Goal: Transaction & Acquisition: Download file/media

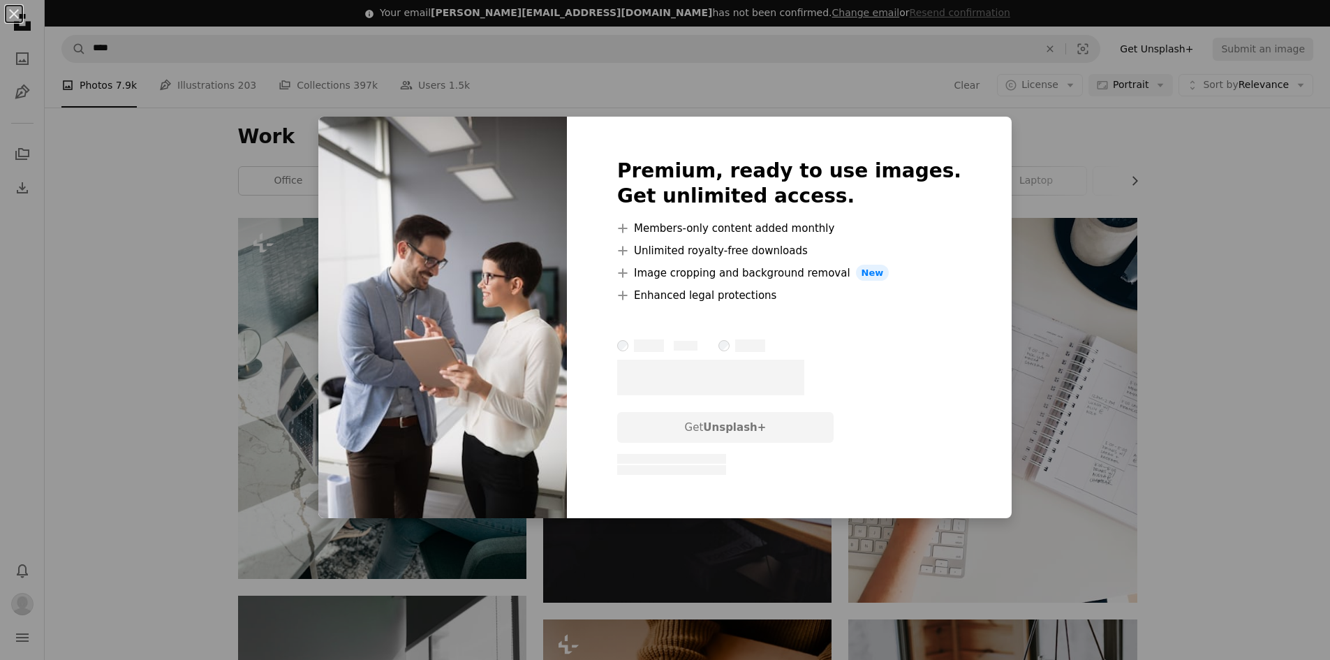
scroll to position [3630, 0]
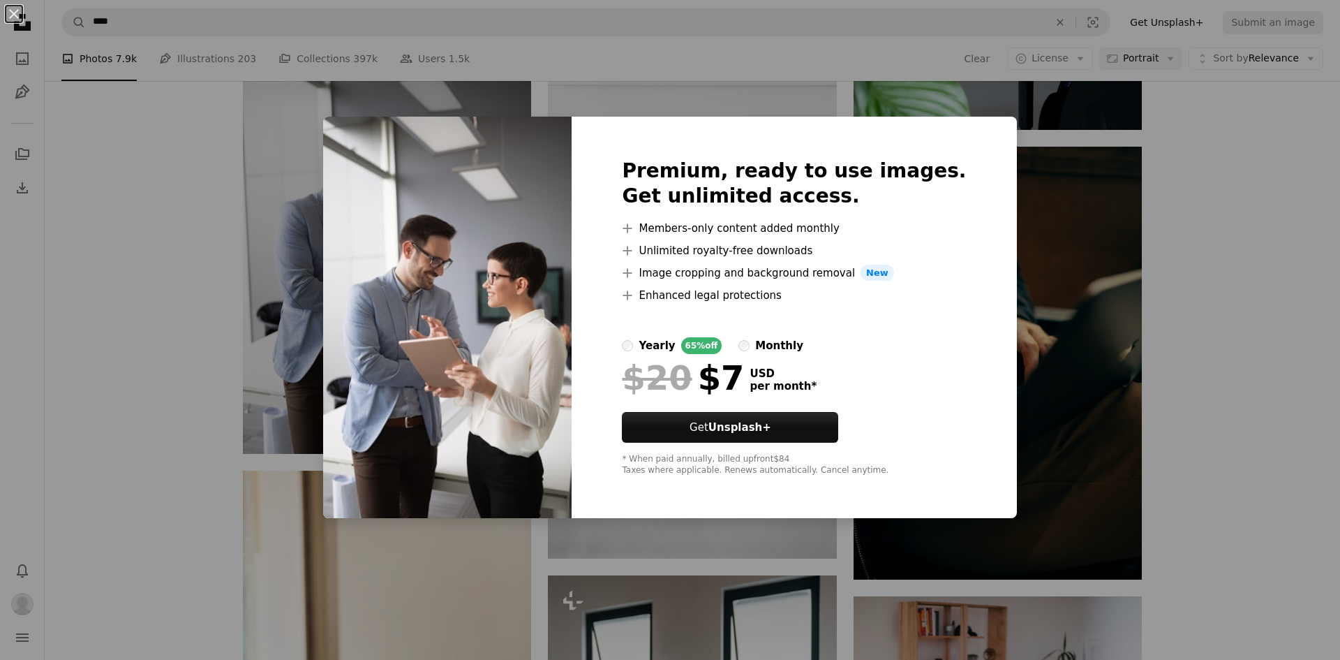
click at [1010, 128] on div "An X shape Premium, ready to use images. Get unlimited access. A plus sign Memb…" at bounding box center [670, 330] width 1340 height 660
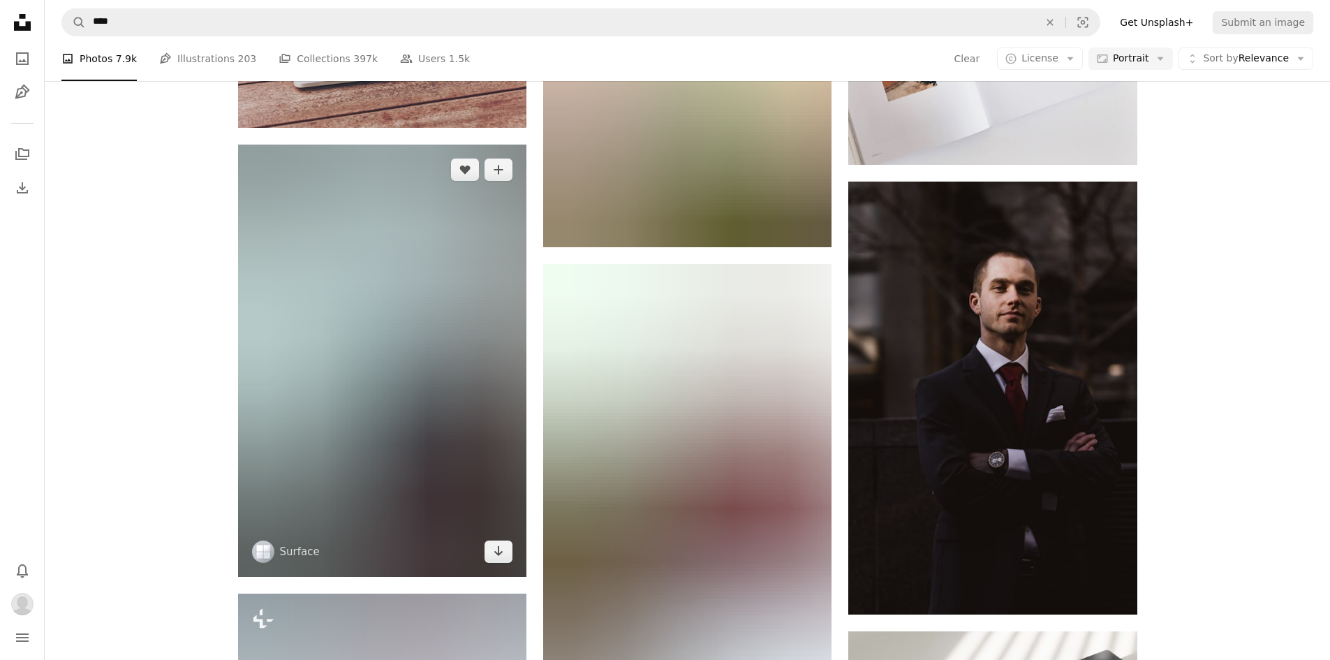
scroll to position [19547, 0]
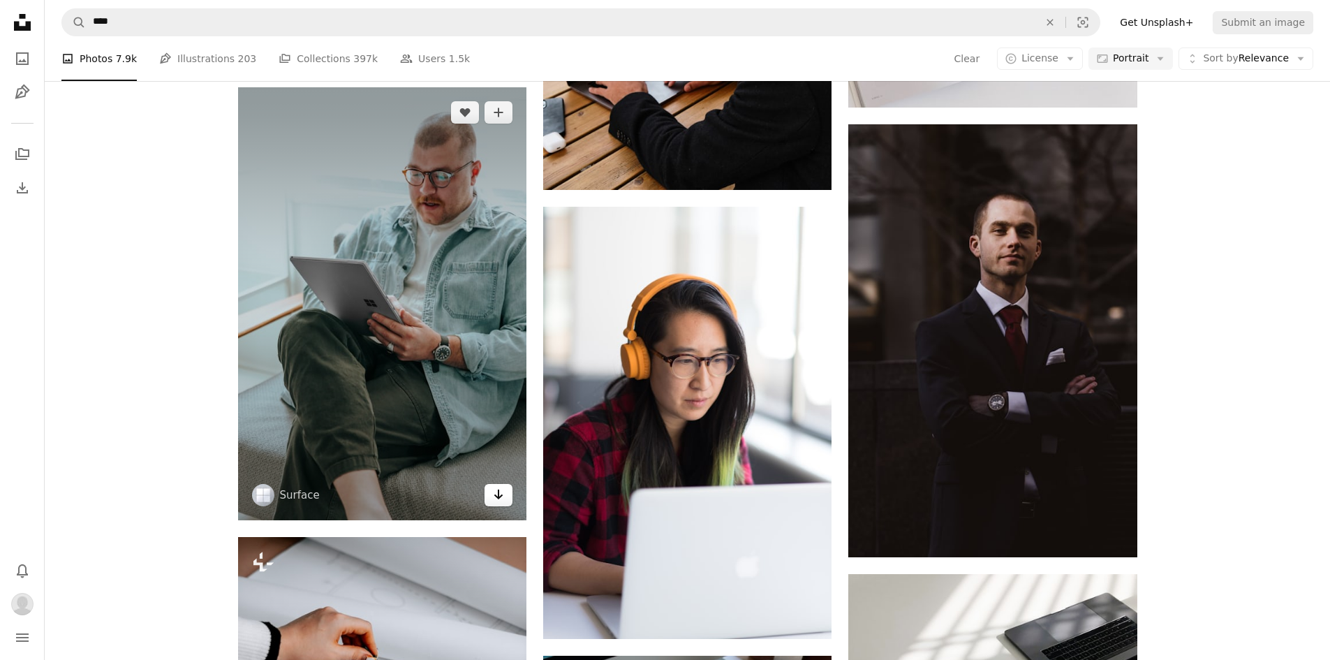
click at [495, 498] on icon "Arrow pointing down" at bounding box center [498, 494] width 11 height 17
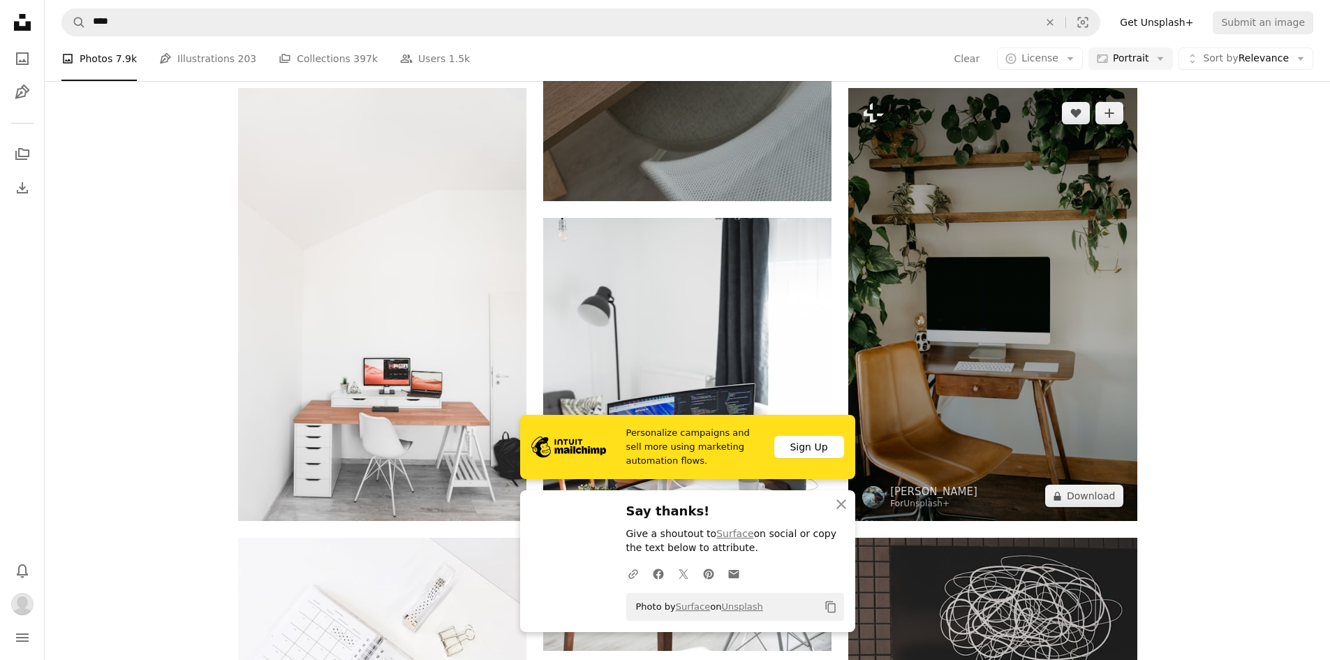
scroll to position [20455, 0]
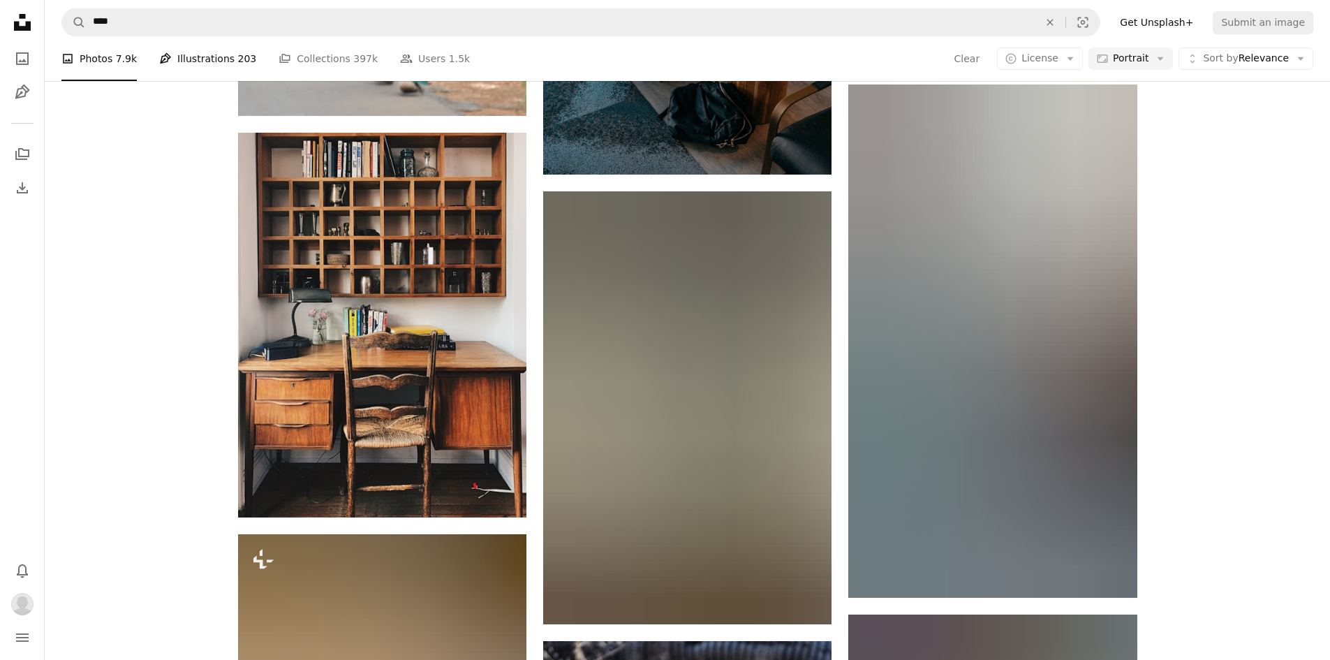
scroll to position [40979, 0]
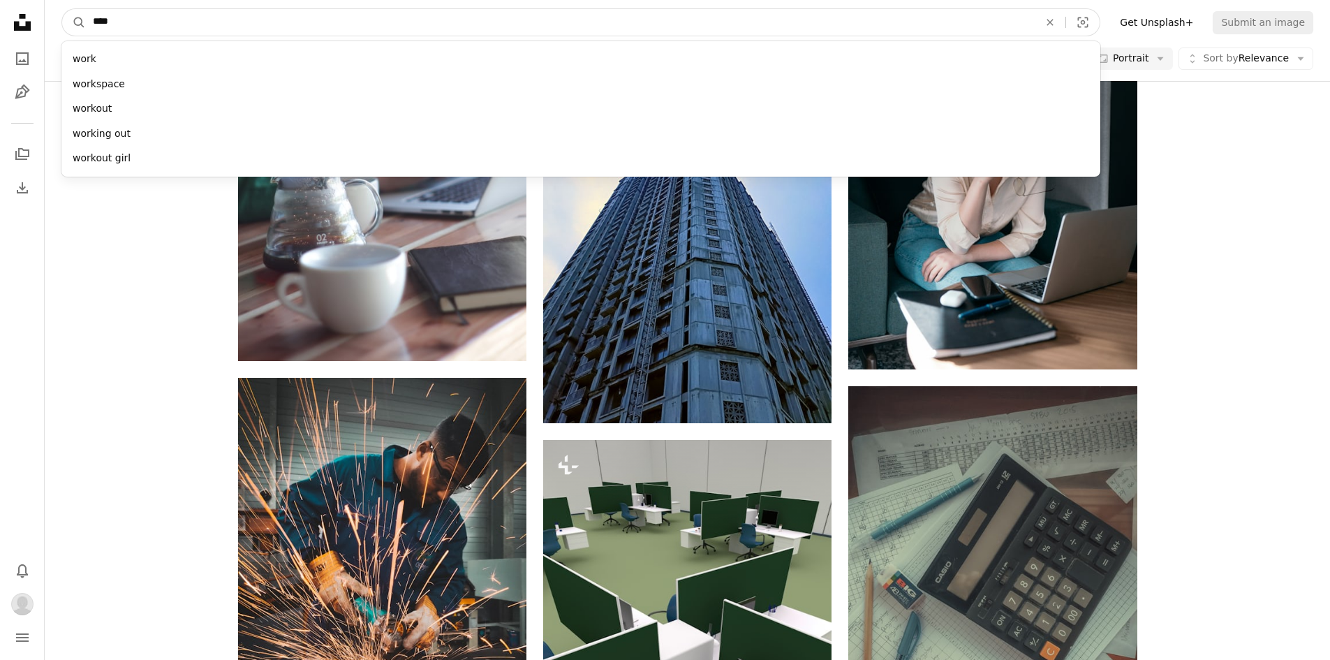
drag, startPoint x: 131, startPoint y: 23, endPoint x: 36, endPoint y: 19, distance: 95.0
type input "******"
click at [62, 9] on button "A magnifying glass" at bounding box center [74, 22] width 24 height 27
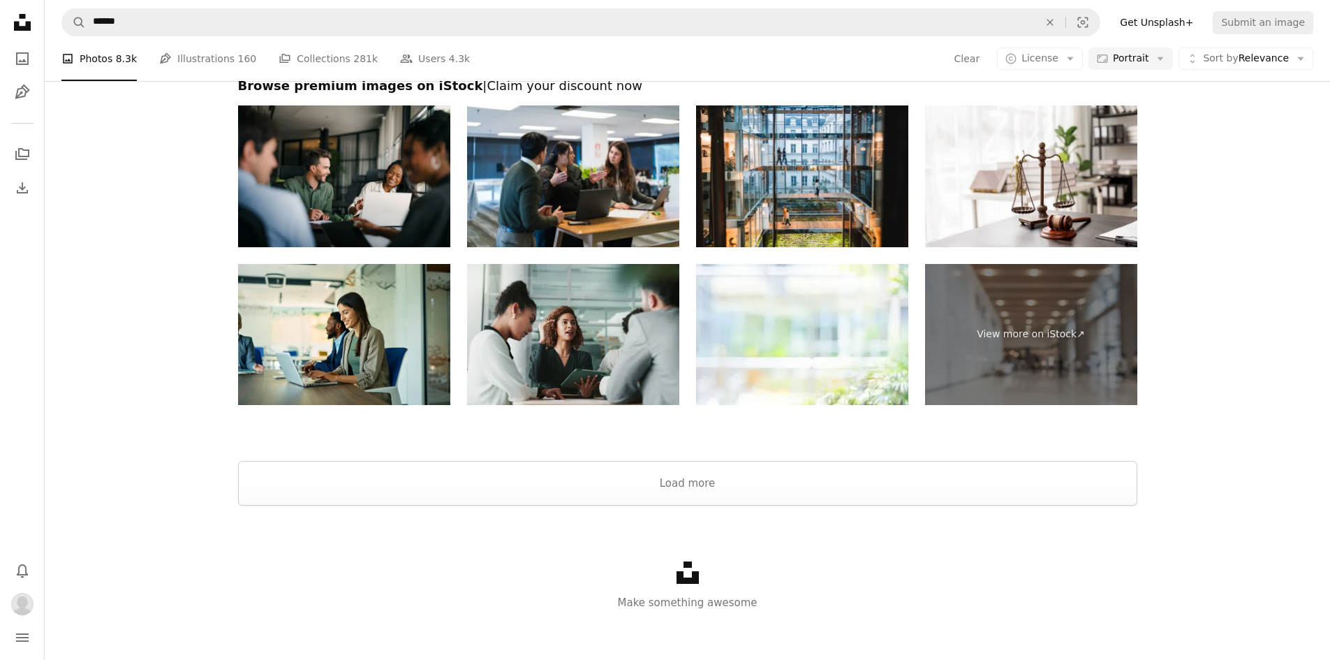
scroll to position [3777, 0]
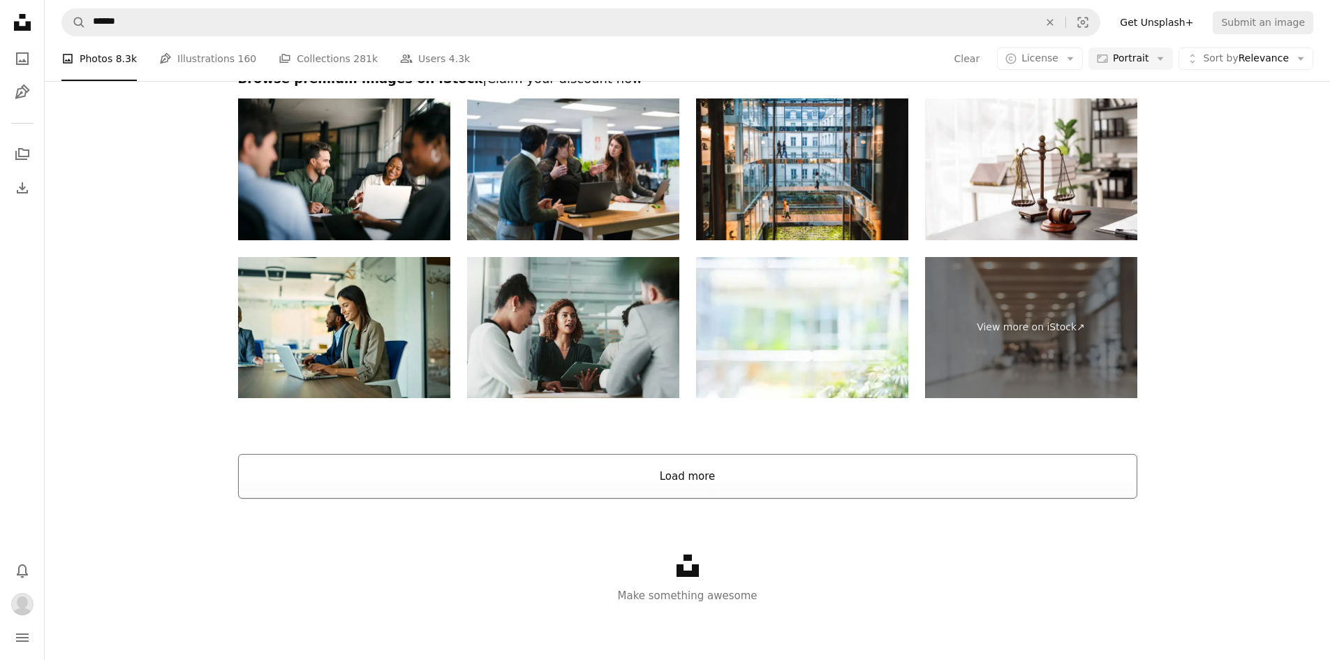
click at [438, 485] on button "Load more" at bounding box center [687, 476] width 899 height 45
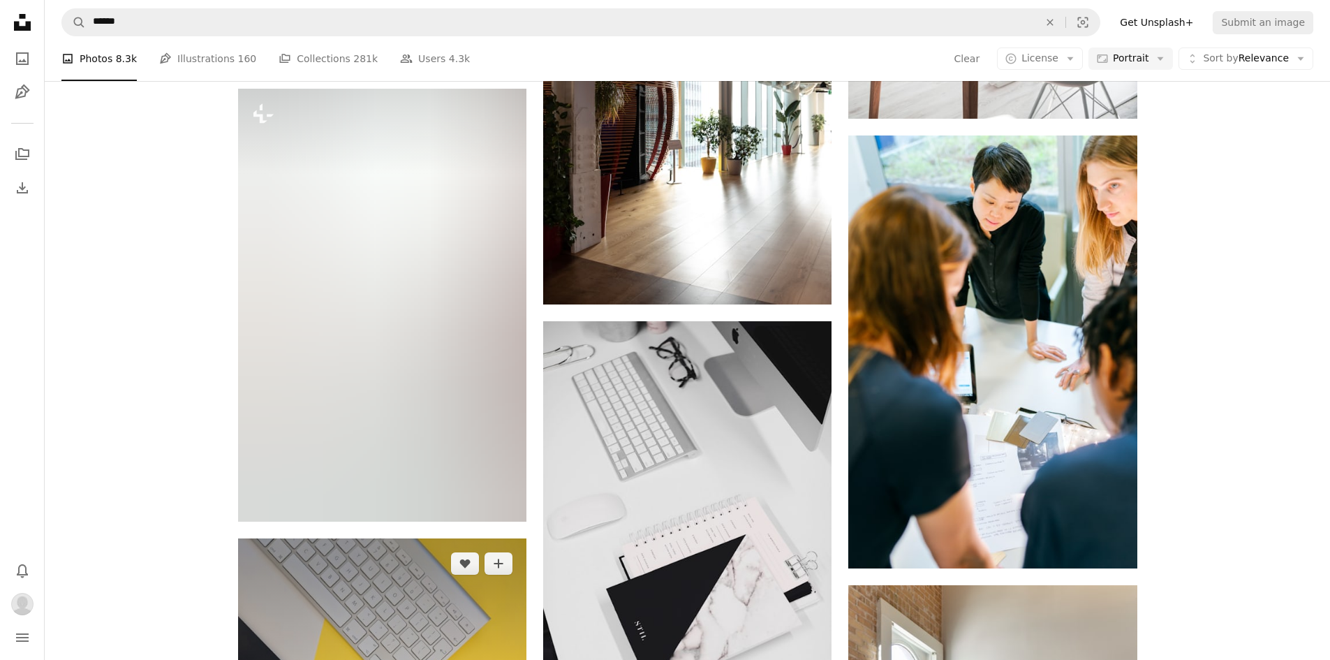
scroll to position [12852, 0]
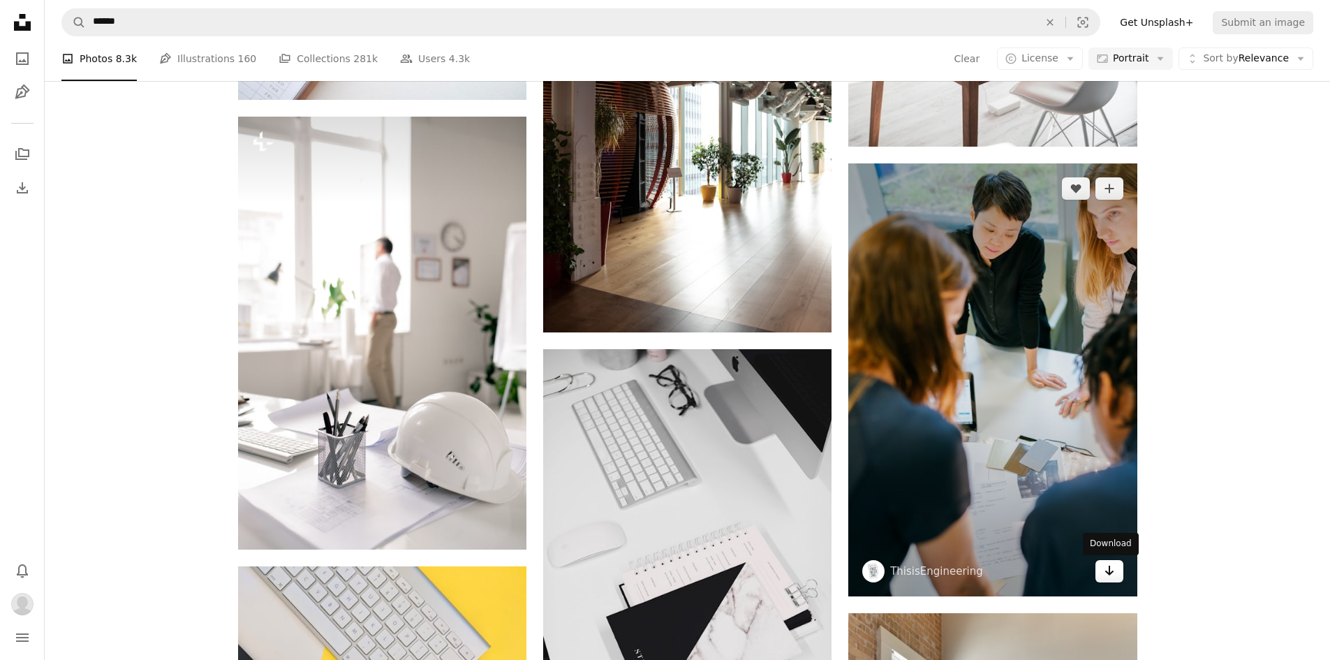
click at [1108, 571] on icon "Arrow pointing down" at bounding box center [1109, 570] width 11 height 17
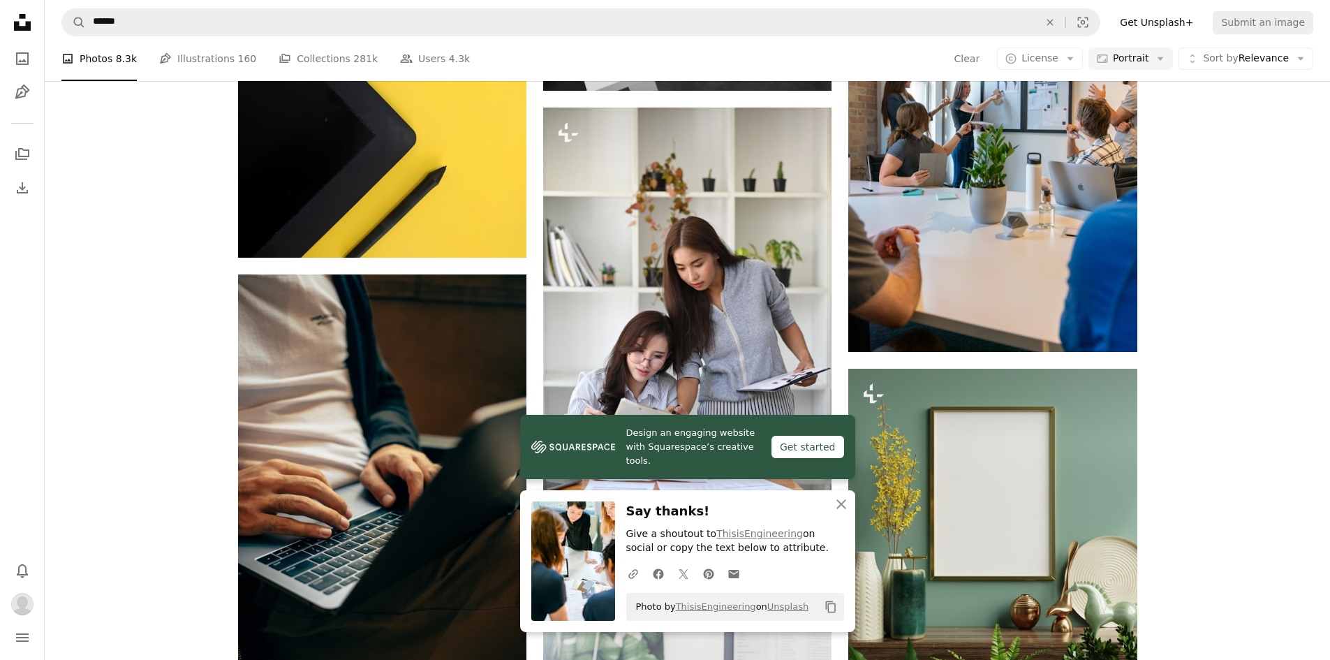
scroll to position [13550, 0]
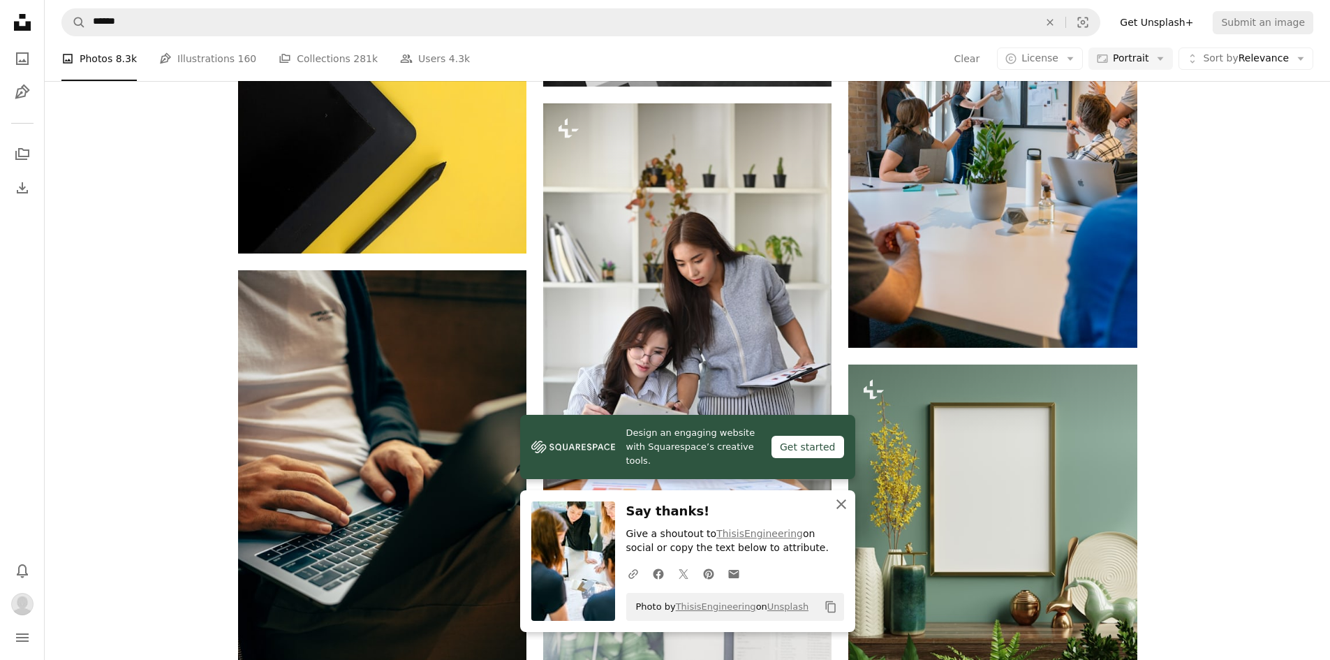
click at [838, 504] on icon "An X shape" at bounding box center [841, 504] width 17 height 17
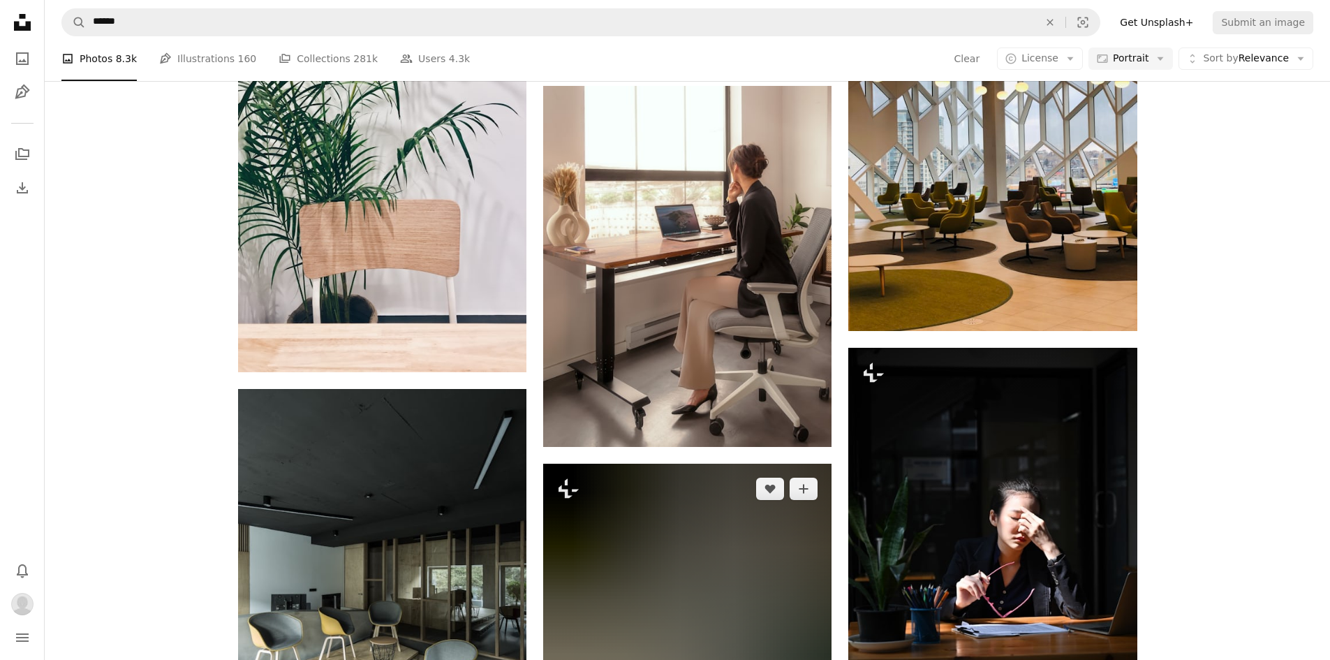
scroll to position [23533, 0]
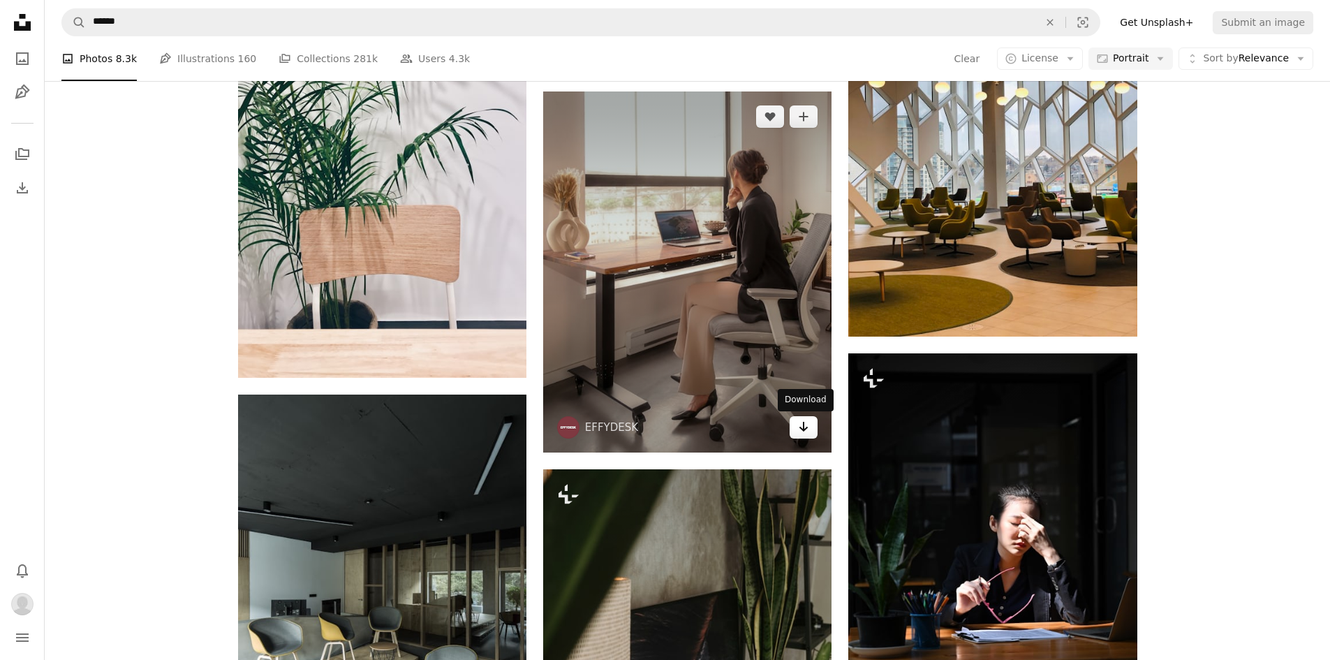
click at [802, 431] on icon "Arrow pointing down" at bounding box center [803, 426] width 11 height 17
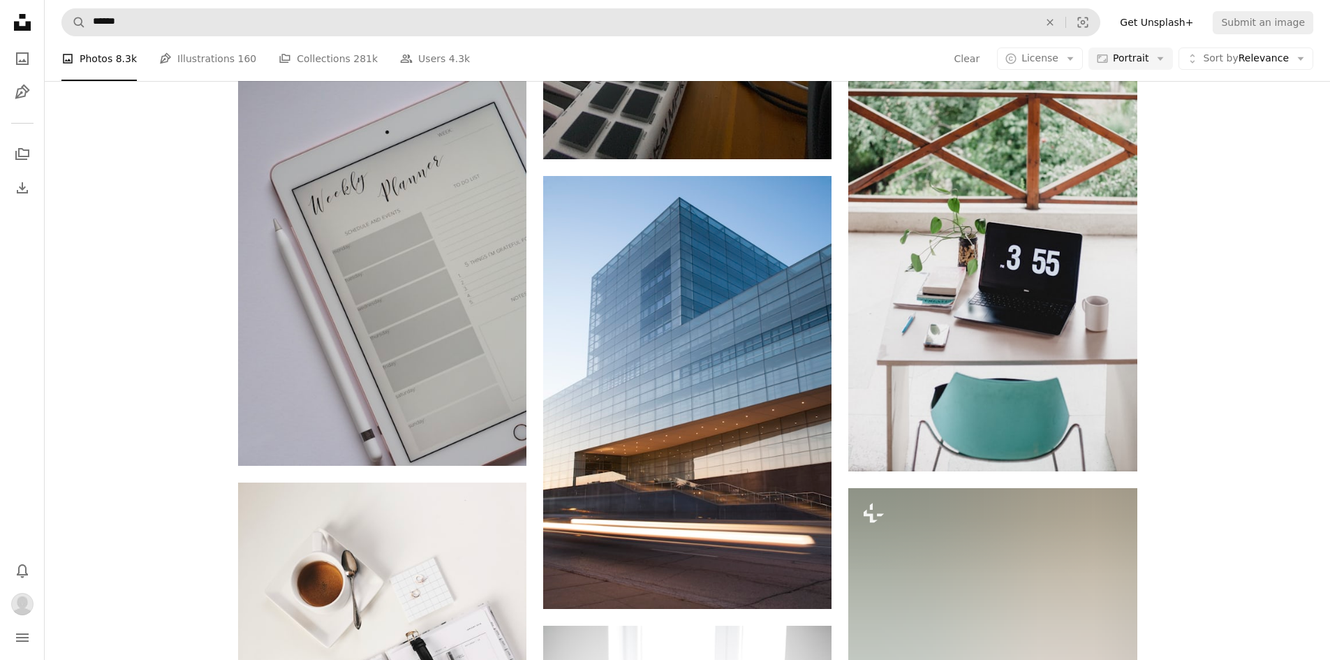
scroll to position [31632, 0]
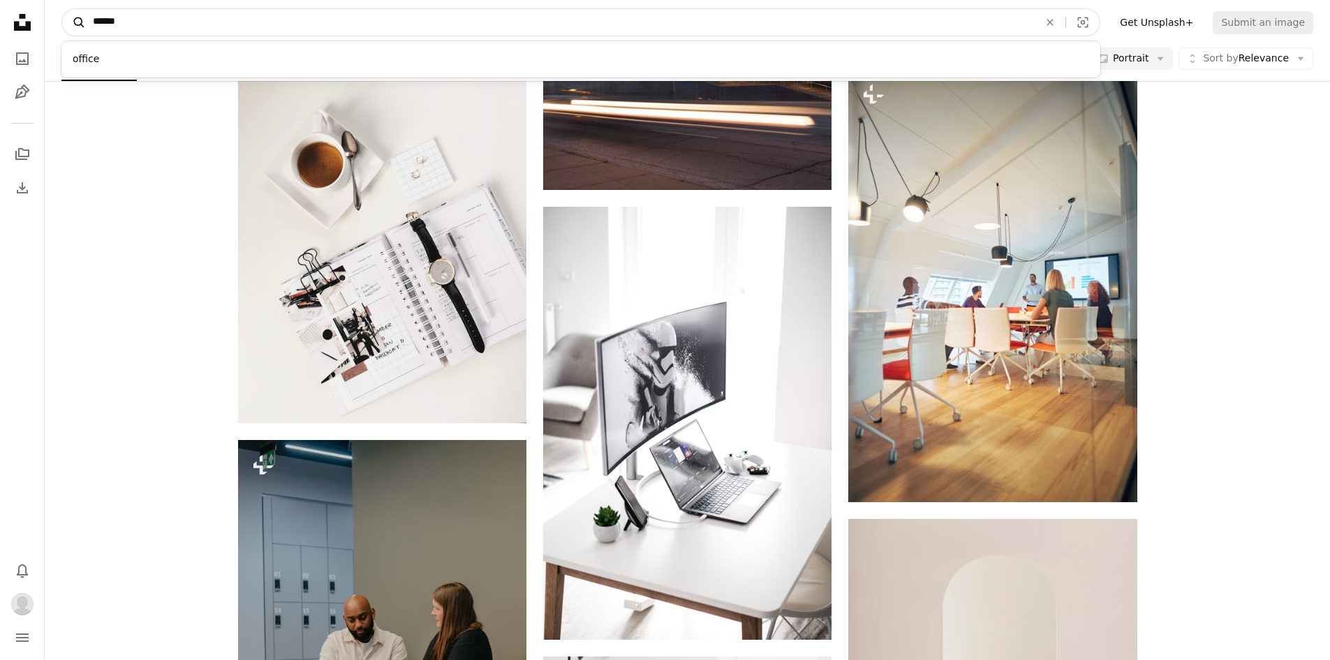
drag, startPoint x: 125, startPoint y: 21, endPoint x: 82, endPoint y: 23, distance: 42.6
click at [82, 23] on form "A magnifying glass ****** office An X shape Visual search" at bounding box center [580, 22] width 1039 height 28
type input "********"
click at [62, 9] on button "A magnifying glass" at bounding box center [74, 22] width 24 height 27
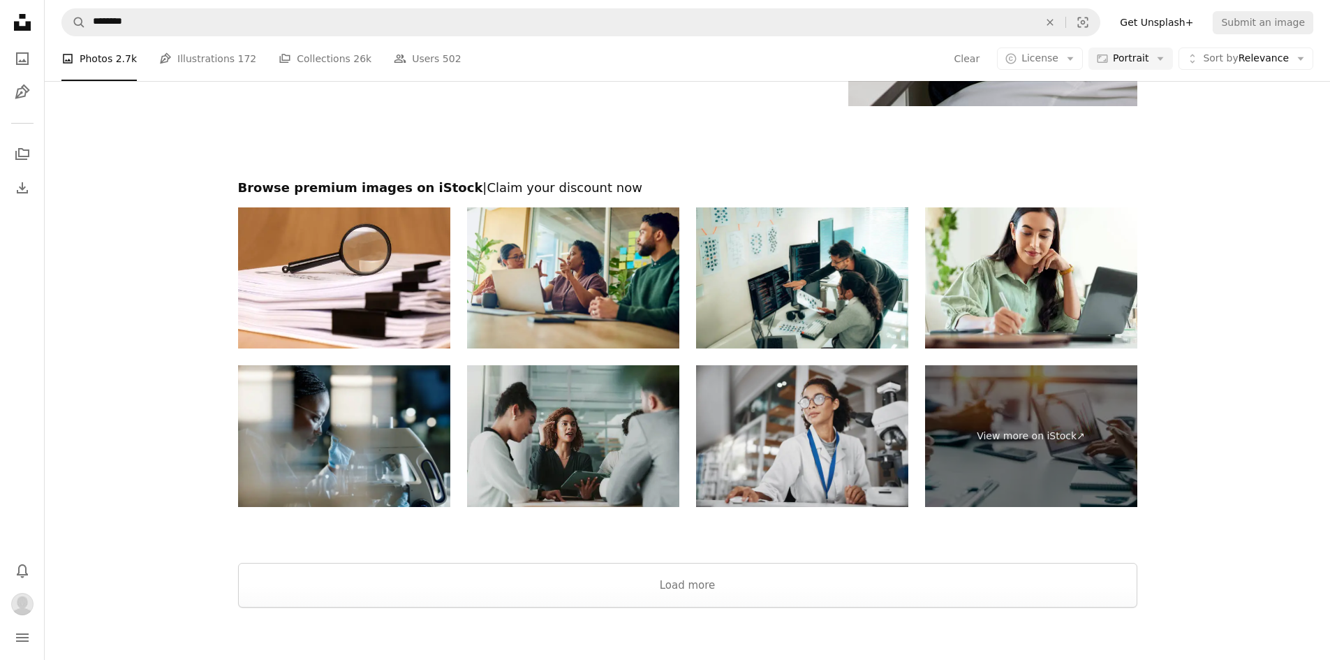
scroll to position [3700, 0]
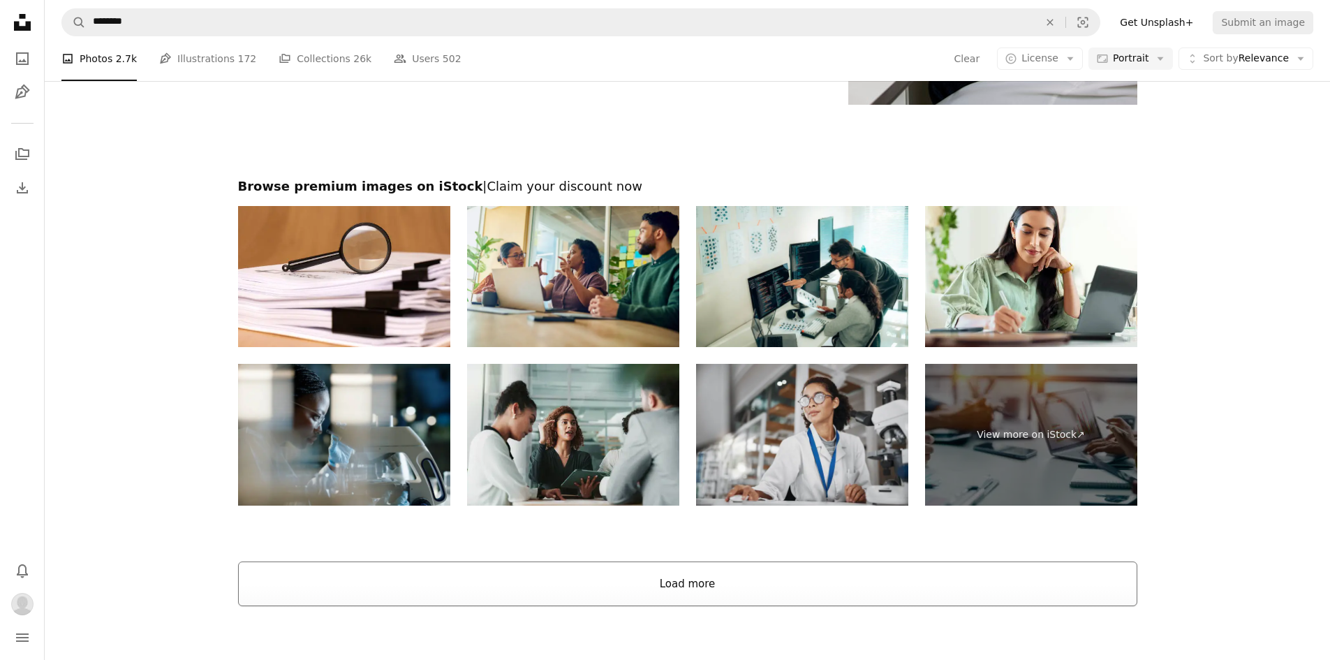
click at [623, 582] on button "Load more" at bounding box center [687, 583] width 899 height 45
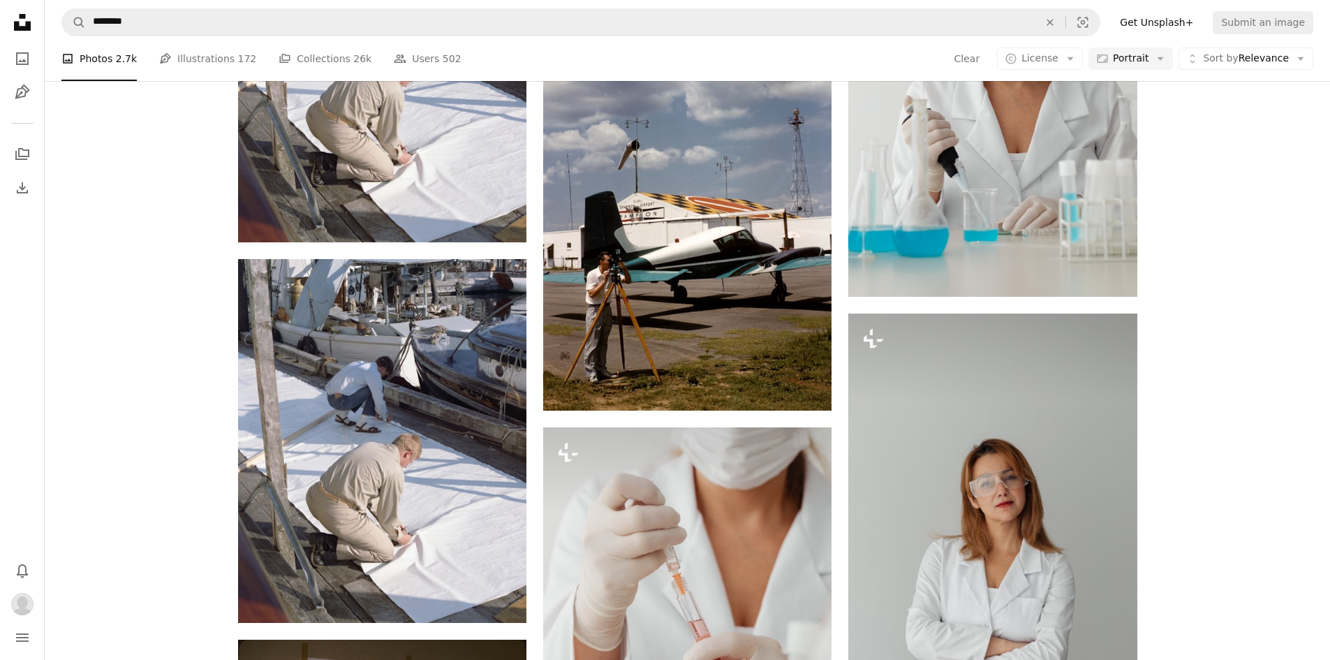
scroll to position [8308, 0]
